Goal: Information Seeking & Learning: Check status

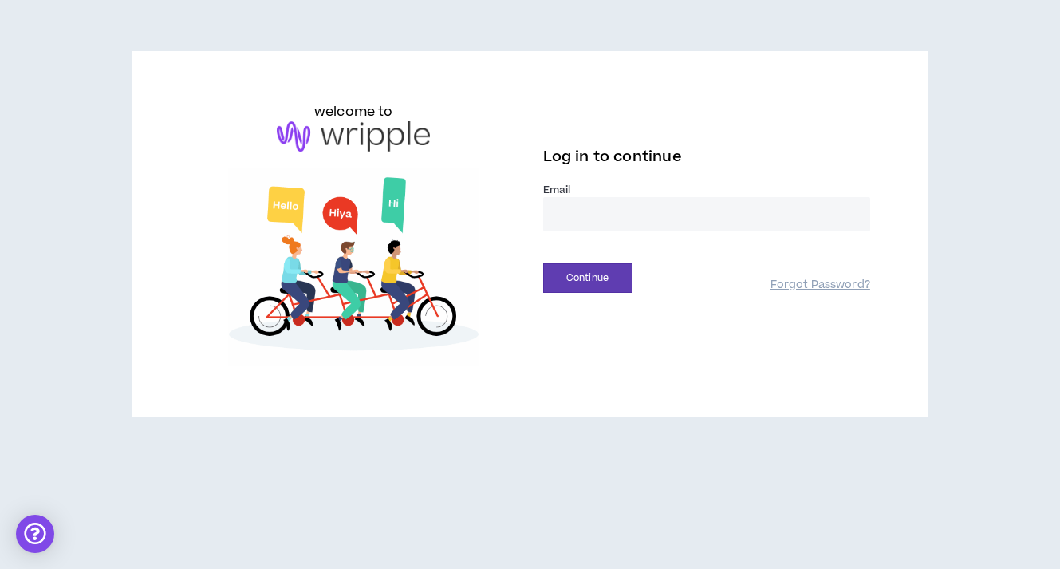
click at [692, 225] on input "email" at bounding box center [706, 214] width 327 height 34
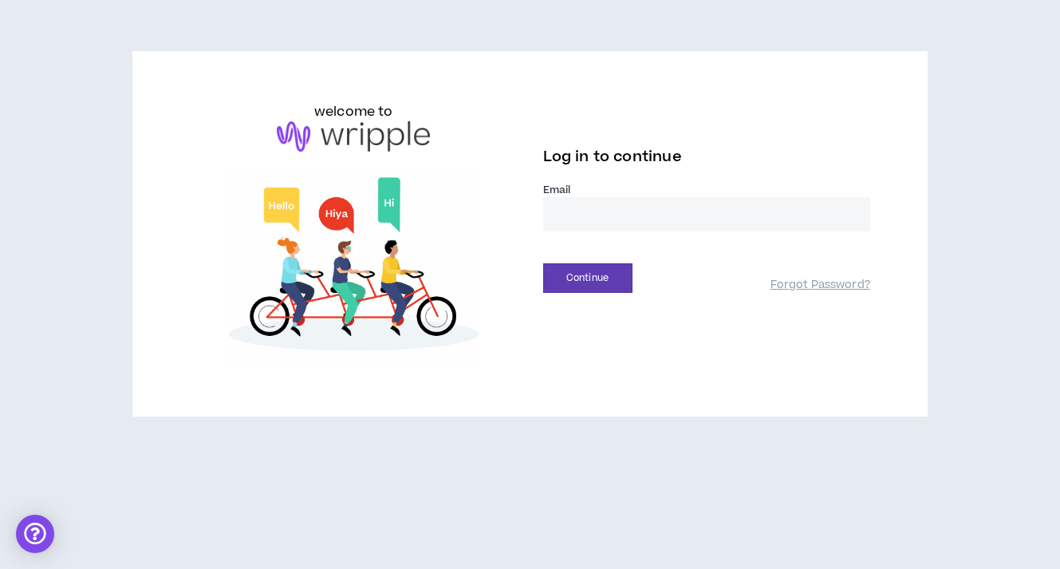
type input "**********"
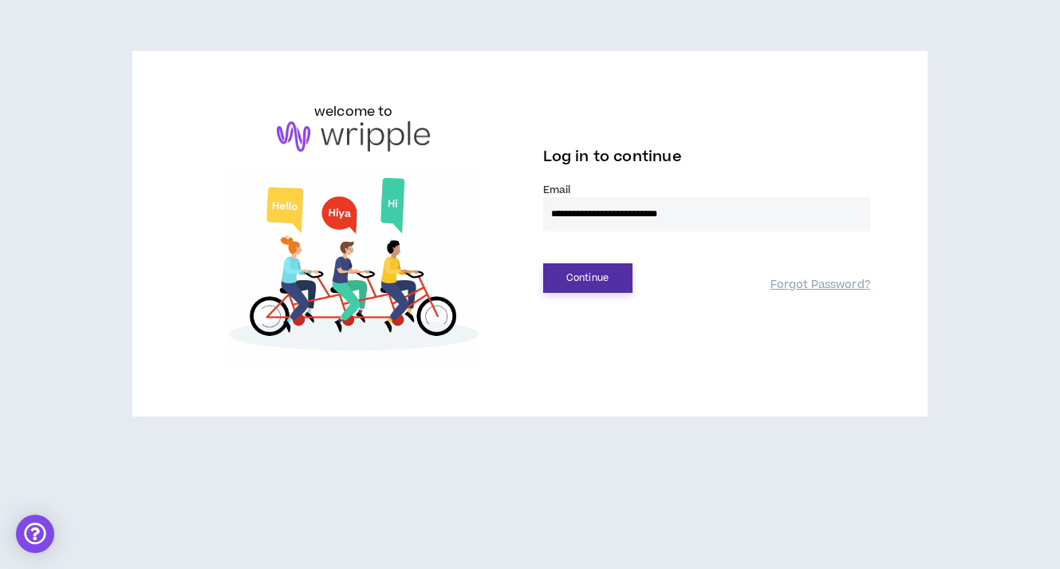
click at [619, 267] on button "Continue" at bounding box center [587, 278] width 89 height 30
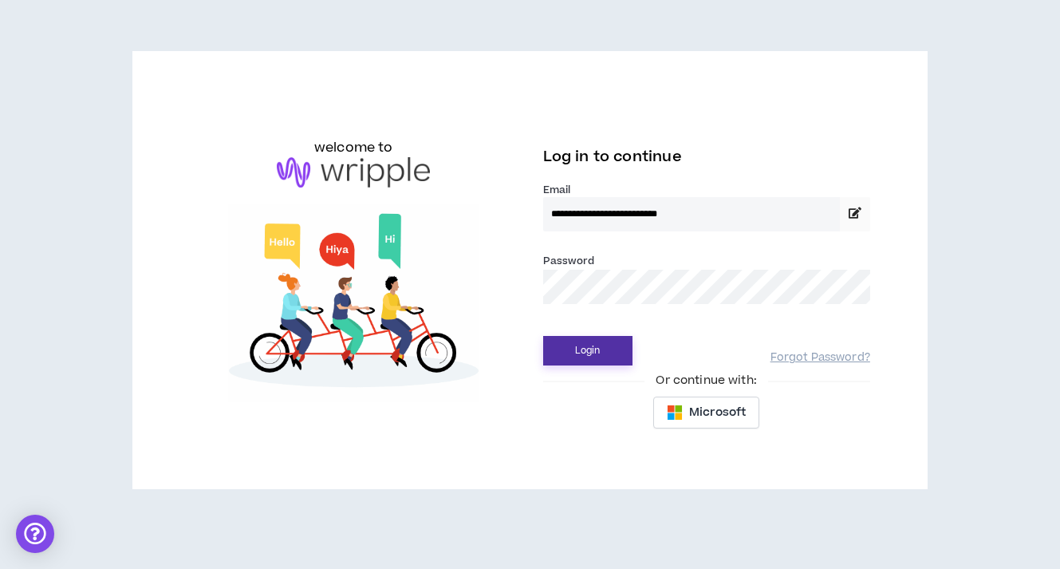
click at [619, 267] on div "Password *" at bounding box center [706, 278] width 327 height 52
click at [628, 307] on div "Password *" at bounding box center [706, 284] width 327 height 65
click at [595, 343] on button "Login" at bounding box center [587, 351] width 89 height 30
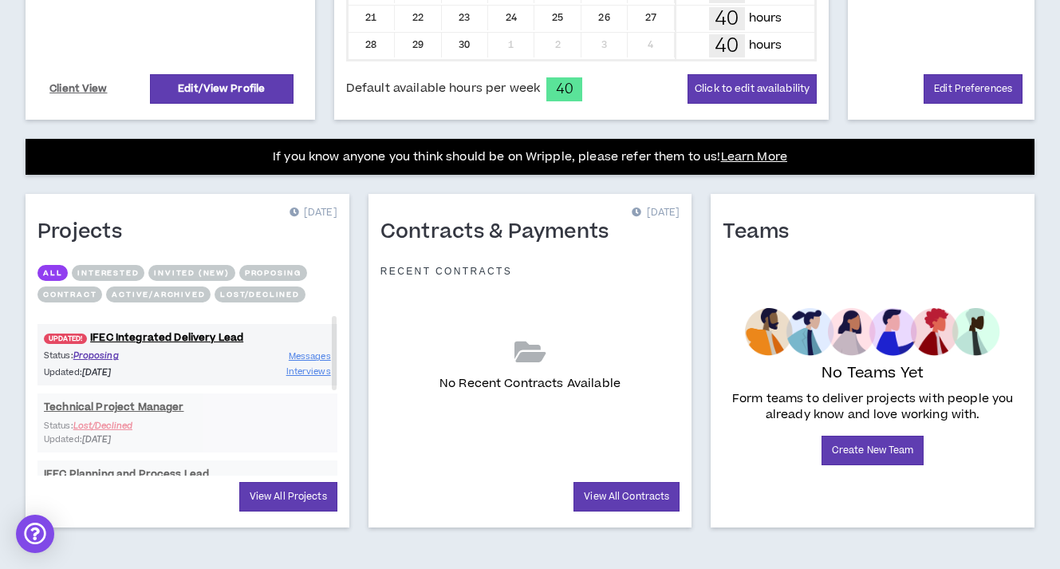
scroll to position [514, 0]
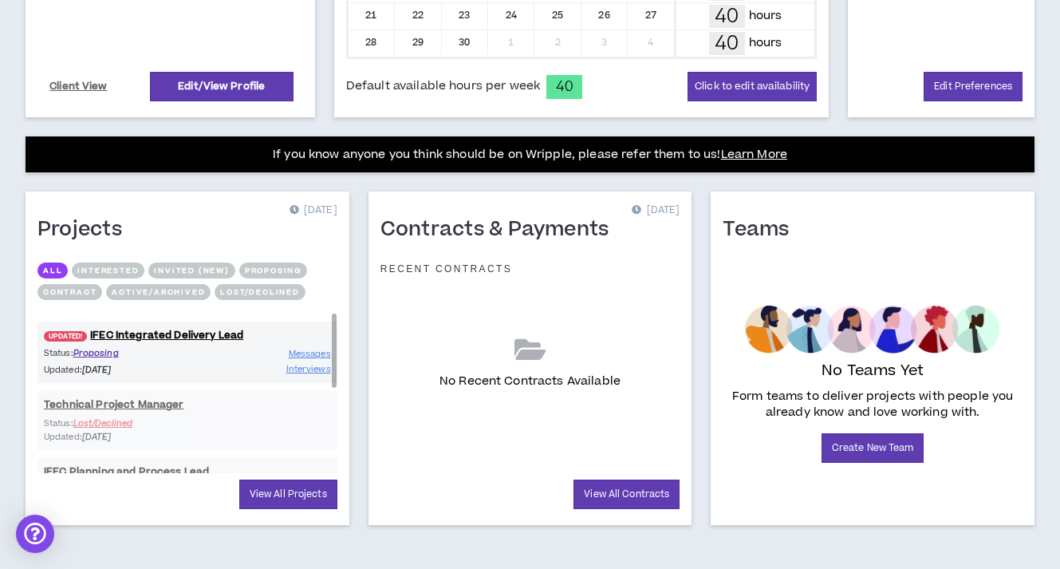
click at [163, 369] on p "Updated: 4 days ago" at bounding box center [116, 370] width 144 height 14
click at [165, 355] on p "Status: Proposing" at bounding box center [116, 353] width 144 height 14
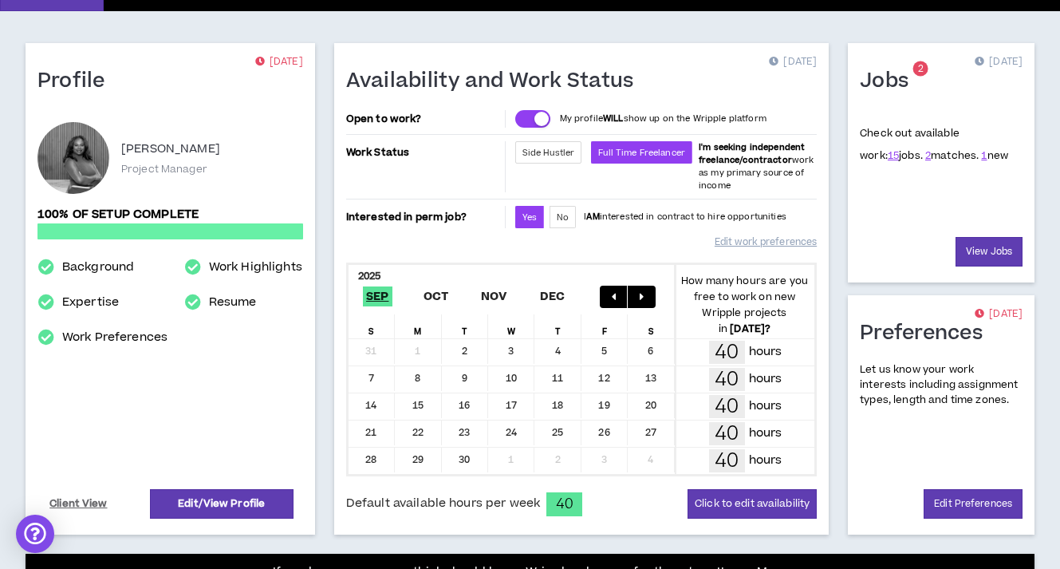
scroll to position [0, 0]
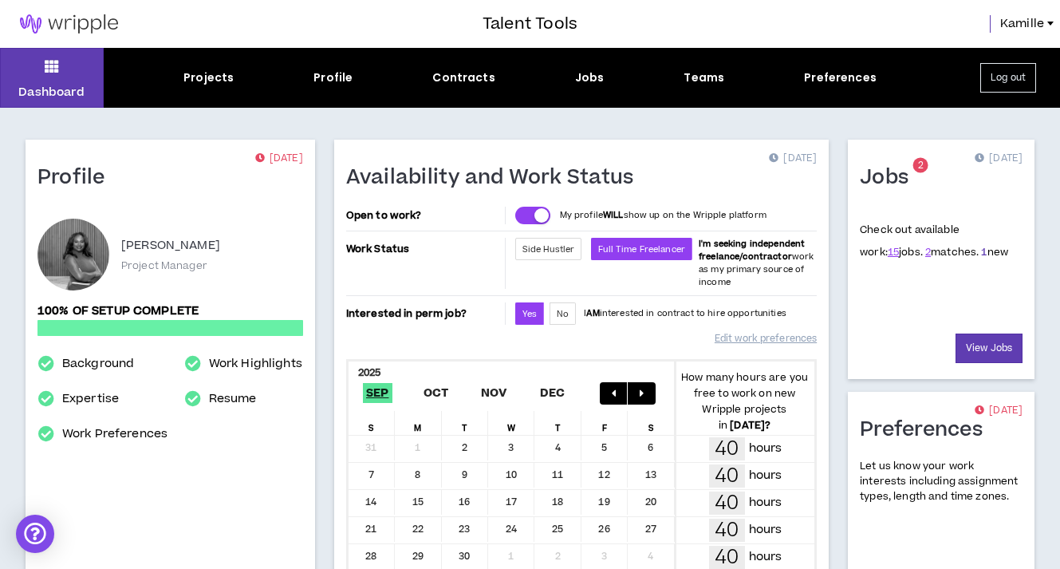
click at [981, 253] on link "1" at bounding box center [984, 252] width 6 height 14
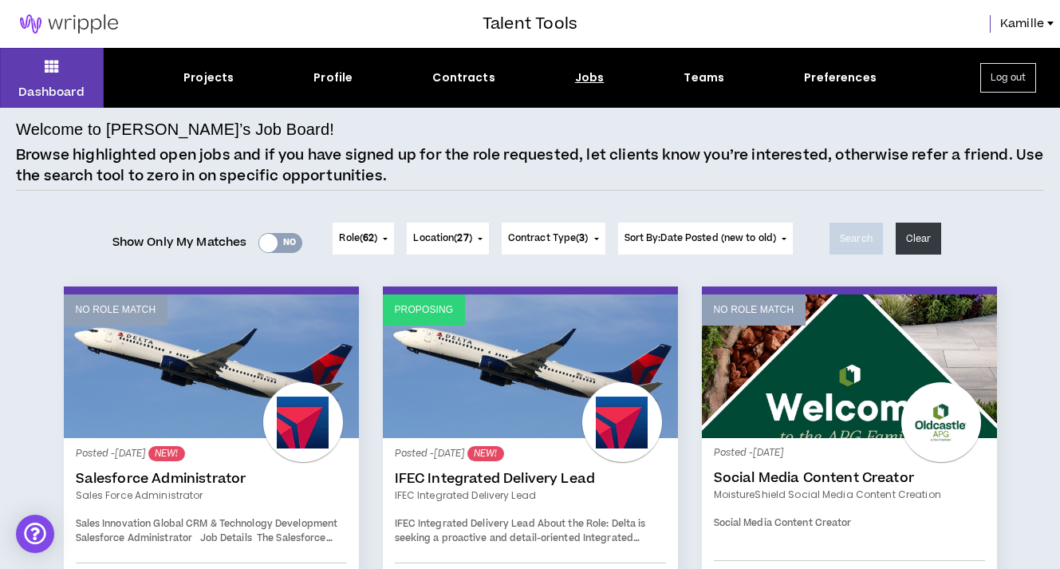
click at [581, 77] on div "Jobs" at bounding box center [590, 77] width 30 height 17
click at [585, 81] on div "Jobs" at bounding box center [590, 77] width 30 height 17
click at [208, 78] on div "Projects" at bounding box center [208, 77] width 50 height 17
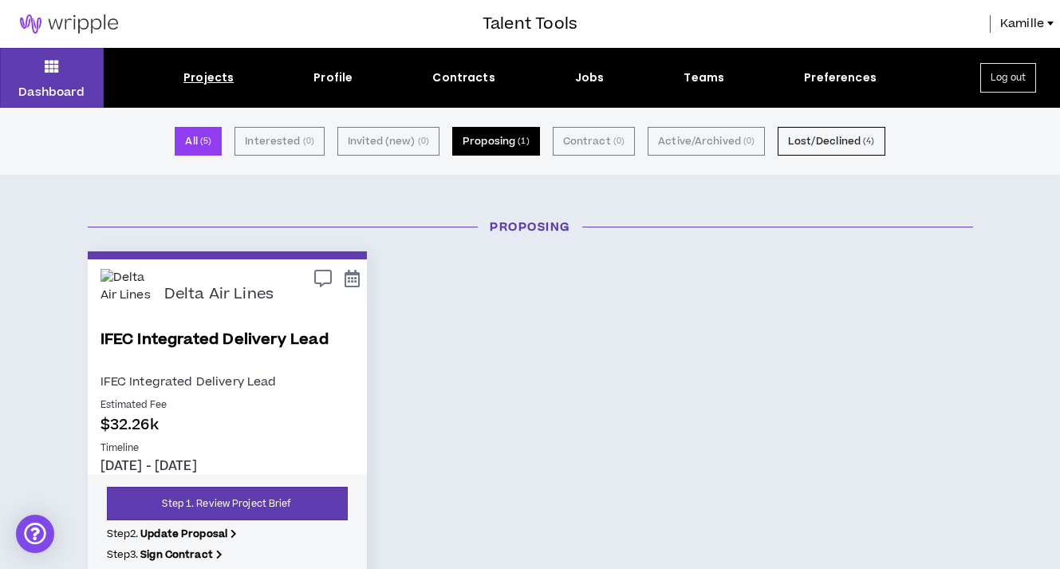
click at [495, 147] on button "Proposing ( 1 )" at bounding box center [496, 141] width 88 height 29
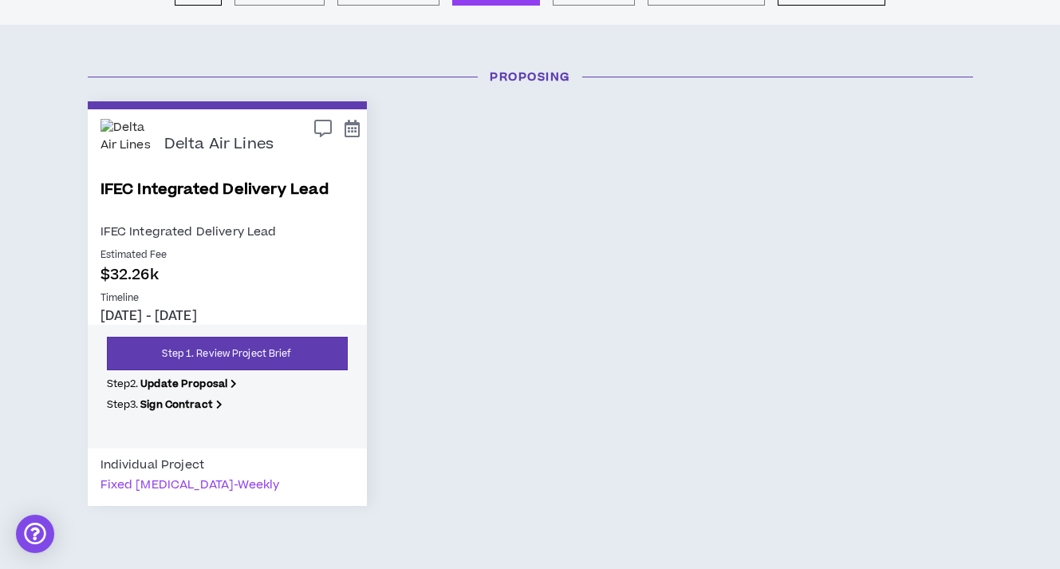
scroll to position [211, 0]
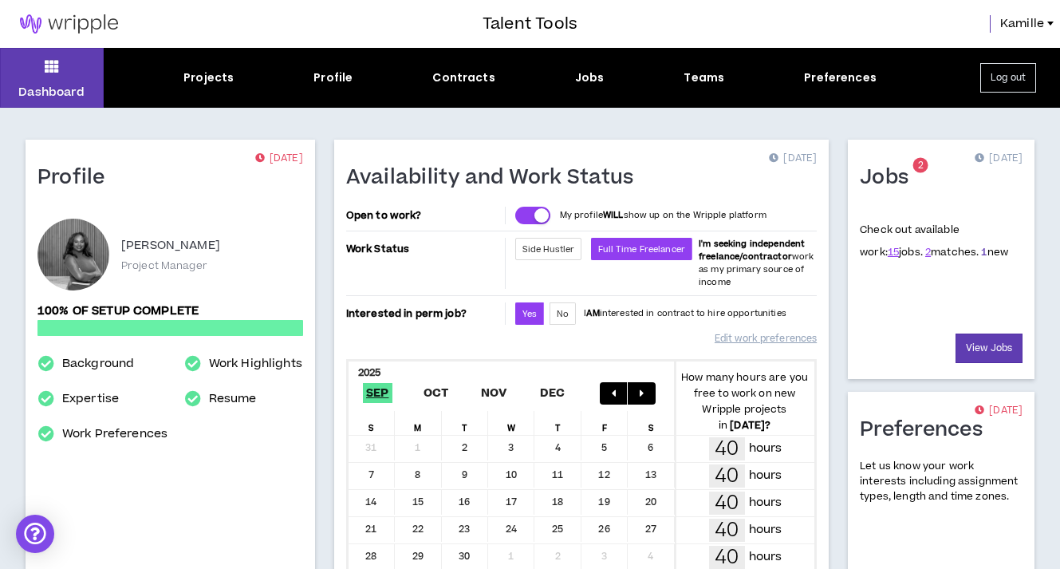
click at [981, 252] on link "1" at bounding box center [984, 252] width 6 height 14
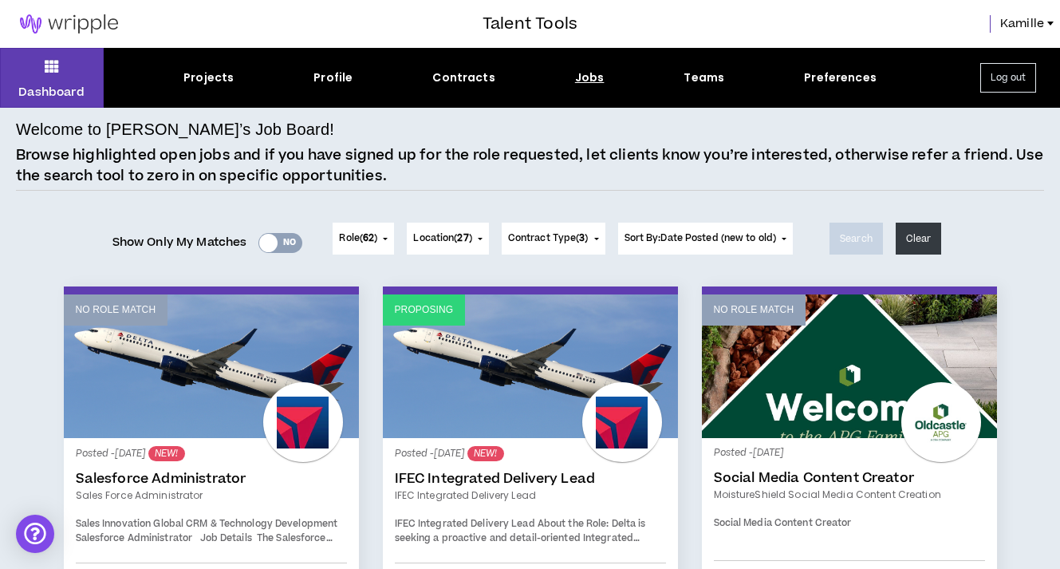
click at [542, 239] on span "Contract Type ( 3 )" at bounding box center [548, 238] width 81 height 14
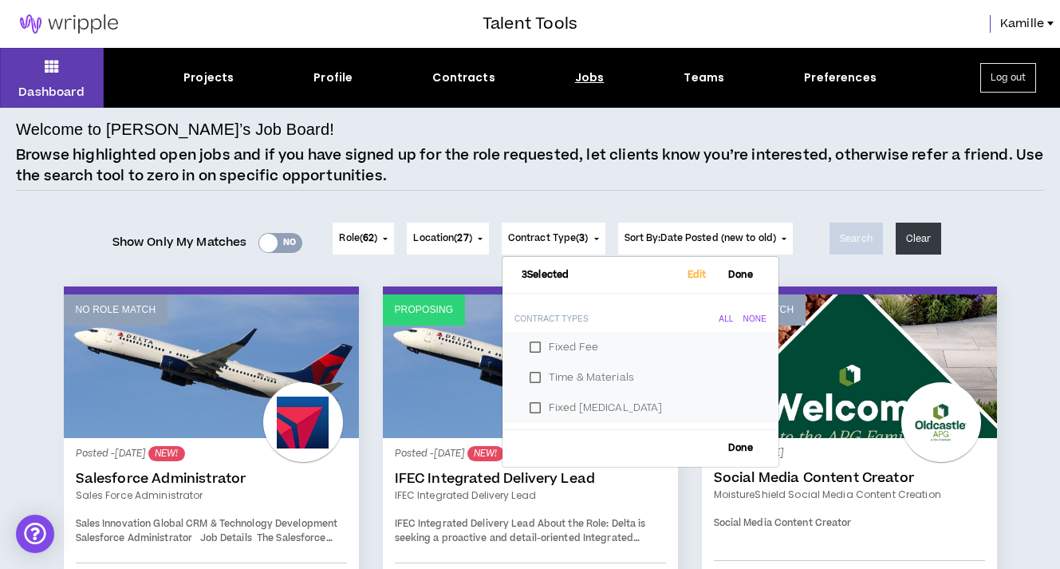
click at [560, 140] on div "Welcome to [PERSON_NAME]’s Job Board! Browse highlighted open jobs and if you h…" at bounding box center [530, 153] width 1028 height 73
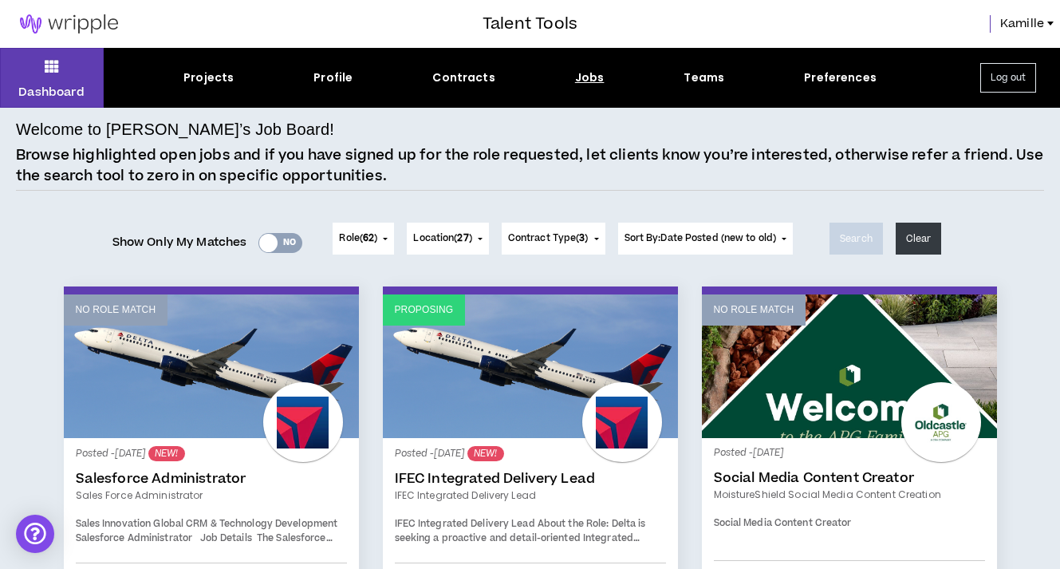
click at [55, 26] on img at bounding box center [69, 23] width 138 height 19
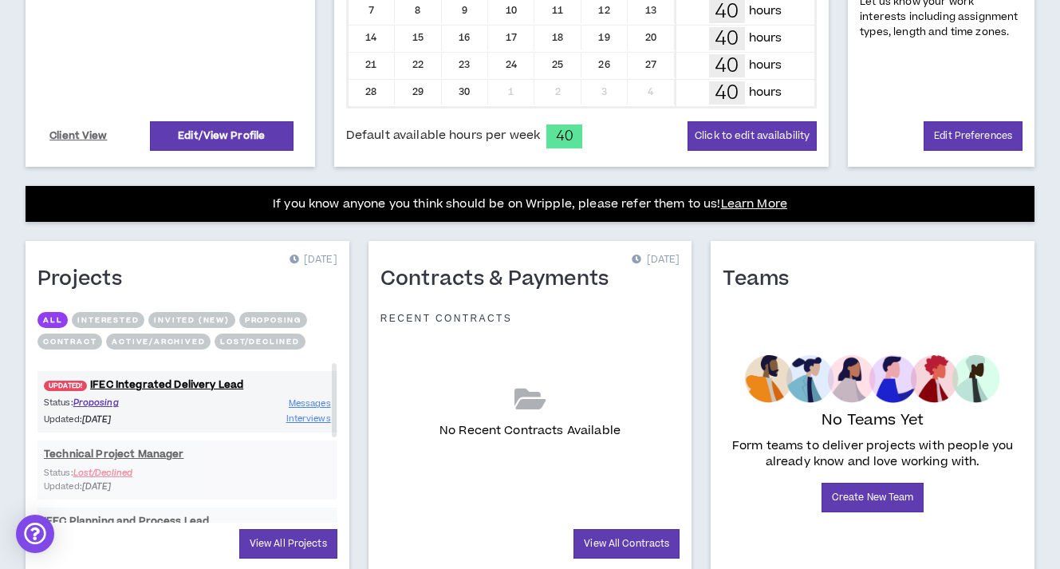
scroll to position [521, 0]
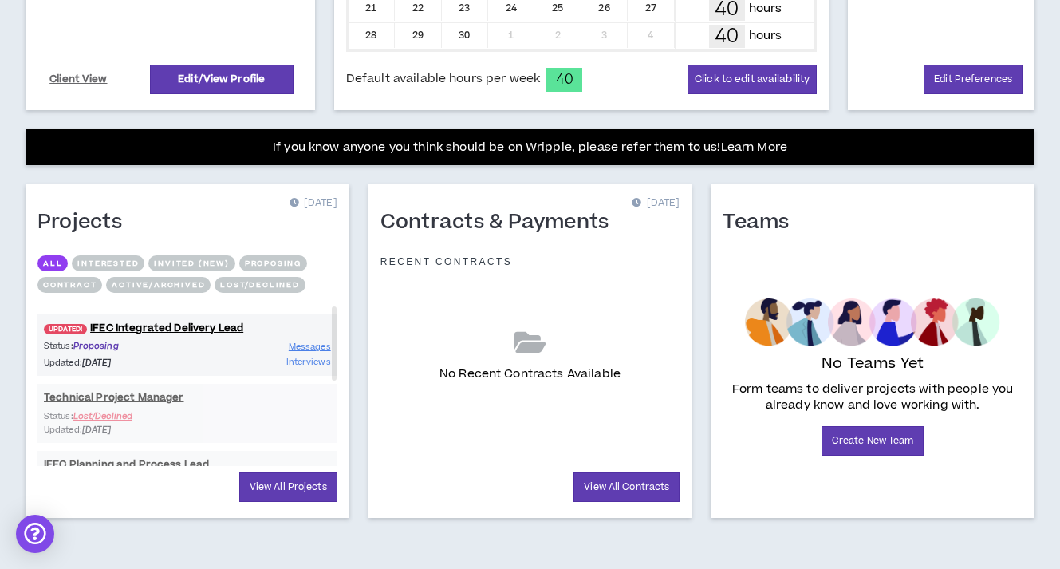
drag, startPoint x: 230, startPoint y: 405, endPoint x: 506, endPoint y: 369, distance: 279.1
click at [241, 405] on div "UPDATED! IFEC Integrated Delivery Lead Status: Proposing Updated: [DATE] Messag…" at bounding box center [187, 477] width 300 height 343
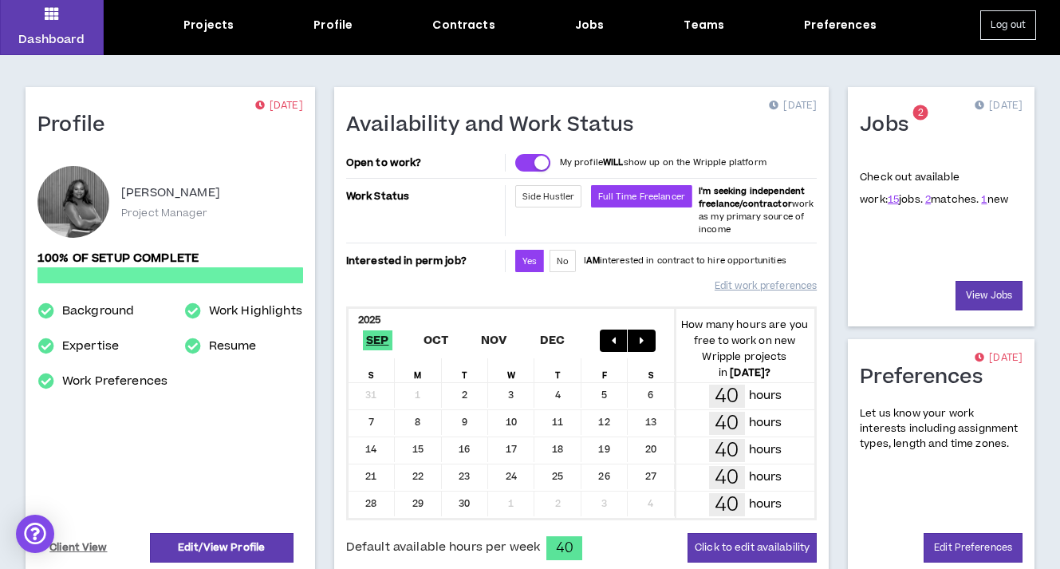
scroll to position [0, 0]
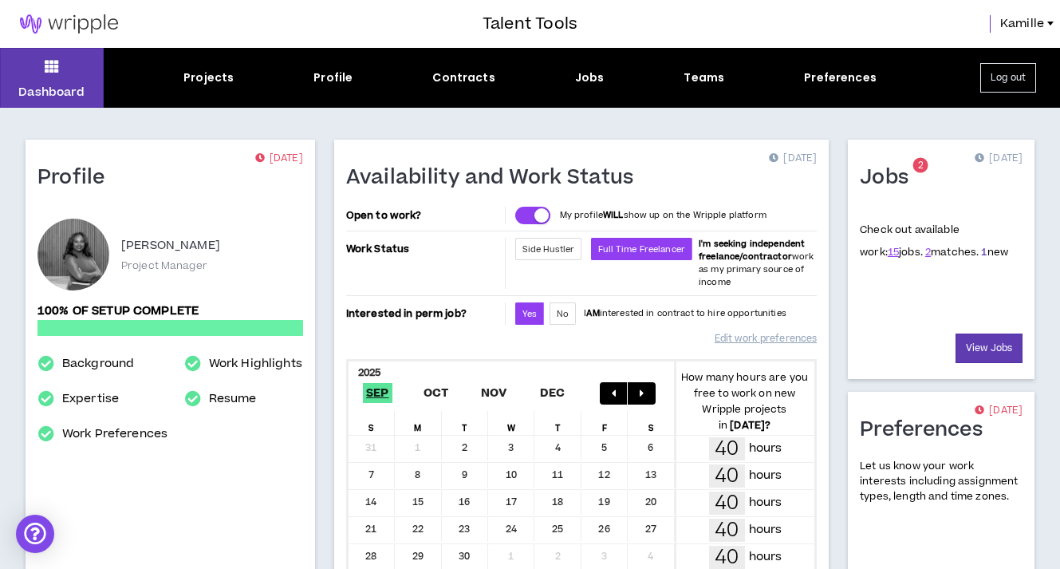
click at [981, 251] on link "1" at bounding box center [984, 252] width 6 height 14
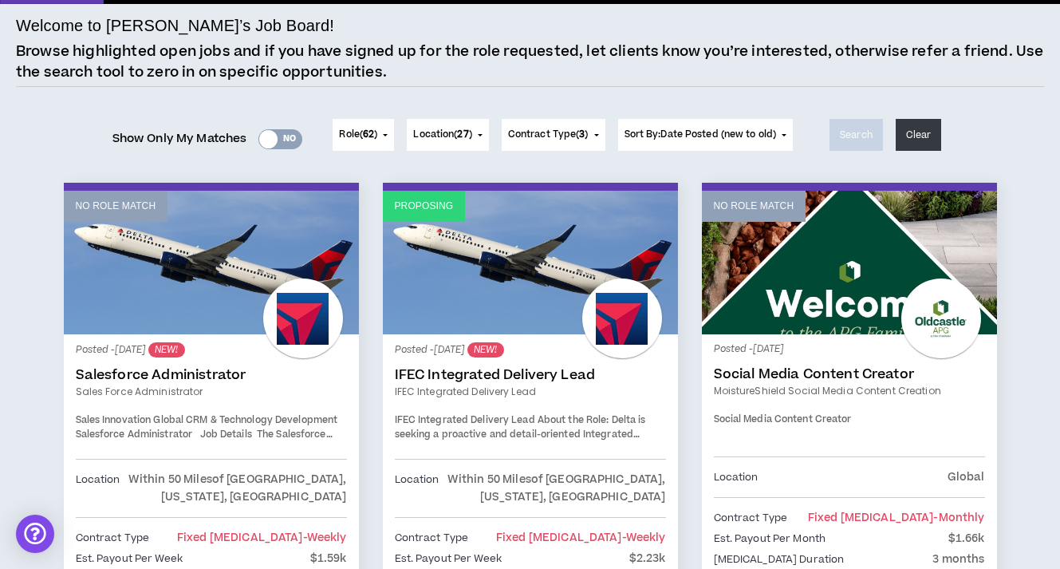
scroll to position [102, 0]
